Goal: Navigation & Orientation: Find specific page/section

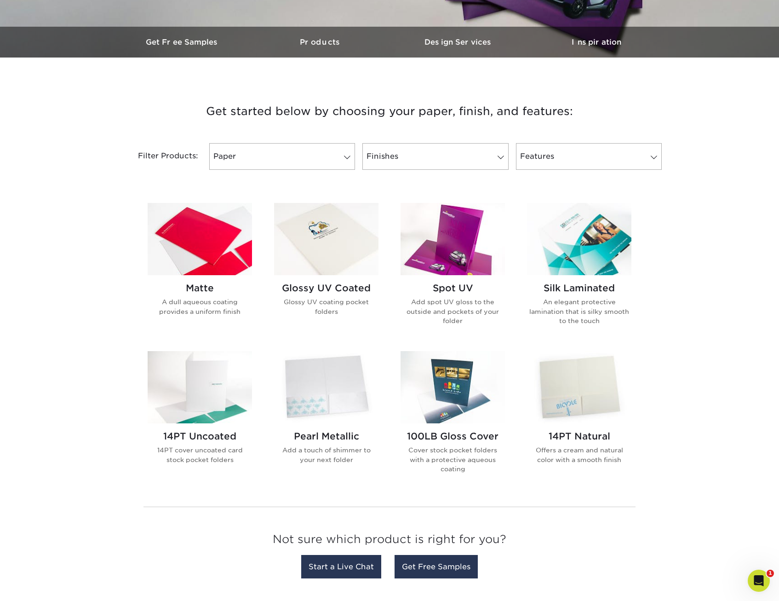
scroll to position [276, 0]
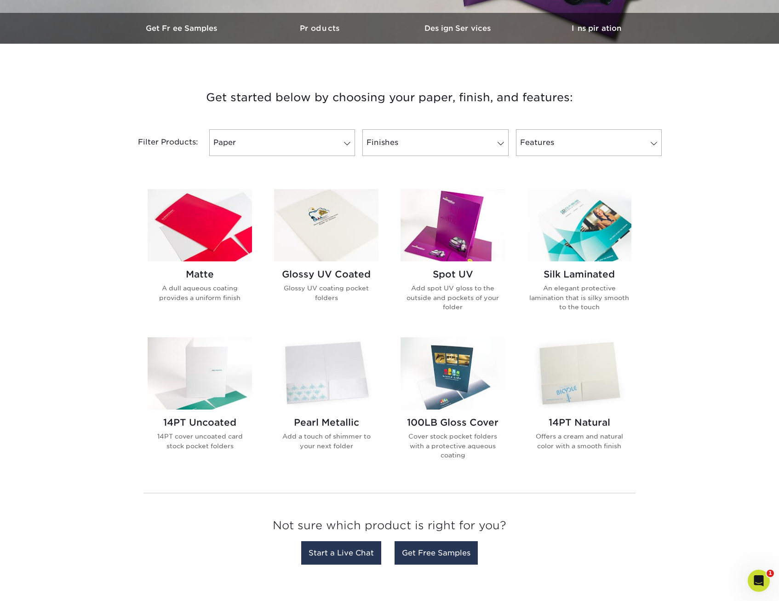
click at [588, 242] on img at bounding box center [579, 225] width 104 height 72
